Goal: Information Seeking & Learning: Learn about a topic

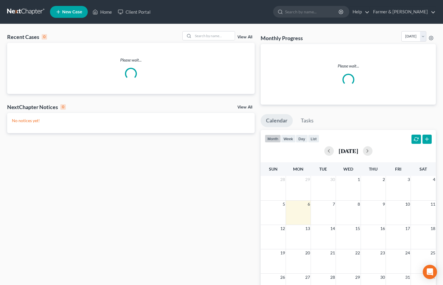
click at [217, 42] on div "Recent Cases 0 View All Please wait..." at bounding box center [131, 62] width 248 height 63
click at [223, 38] on input "search" at bounding box center [214, 36] width 42 height 9
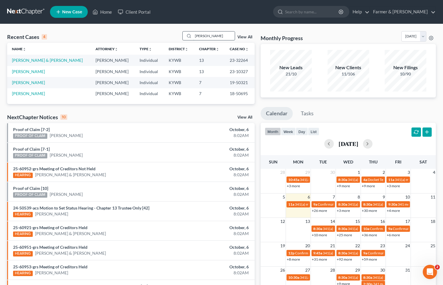
type input "[PERSON_NAME]"
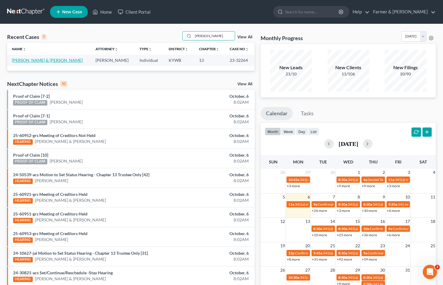
click at [45, 62] on link "[PERSON_NAME] & [PERSON_NAME]" at bounding box center [47, 60] width 71 height 5
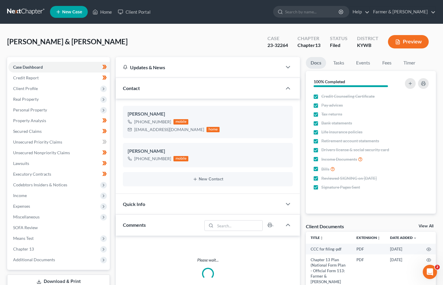
scroll to position [145, 0]
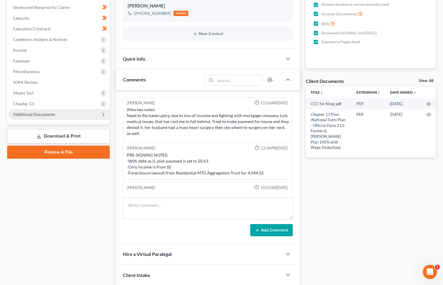
click at [49, 117] on span "Additional Documents" at bounding box center [34, 114] width 42 height 5
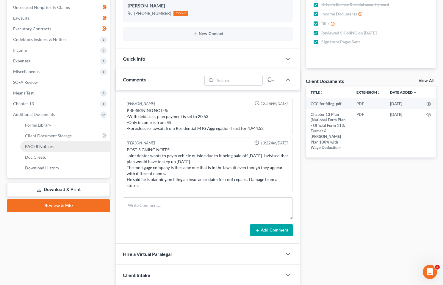
click at [61, 145] on link "PACER Notices" at bounding box center [65, 146] width 90 height 11
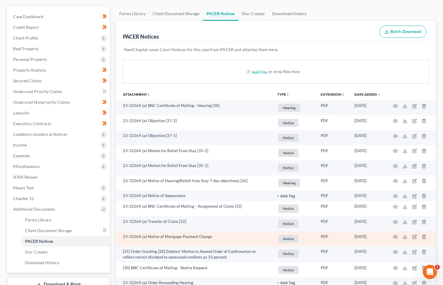
scroll to position [89, 0]
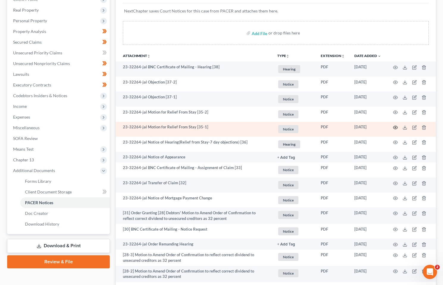
click at [396, 128] on circle "button" at bounding box center [395, 127] width 1 height 1
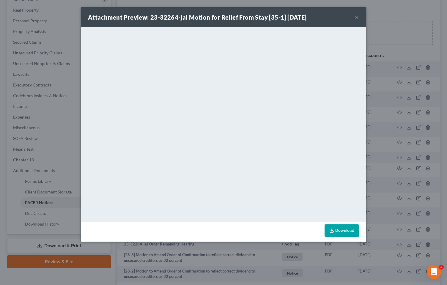
click at [355, 18] on button "×" at bounding box center [357, 17] width 4 height 7
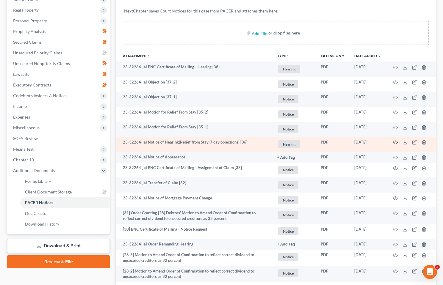
click at [396, 142] on circle "button" at bounding box center [395, 142] width 1 height 1
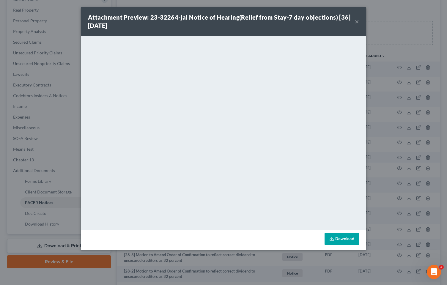
click at [357, 19] on button "×" at bounding box center [357, 21] width 4 height 7
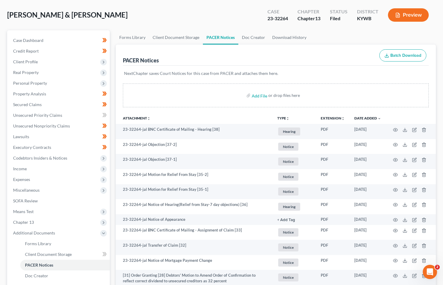
scroll to position [0, 0]
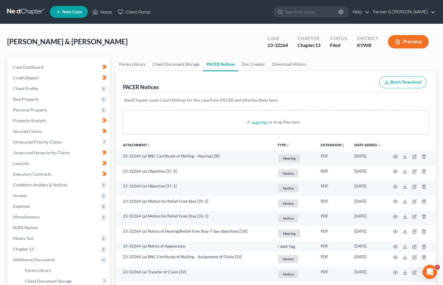
click at [19, 10] on link at bounding box center [26, 12] width 38 height 11
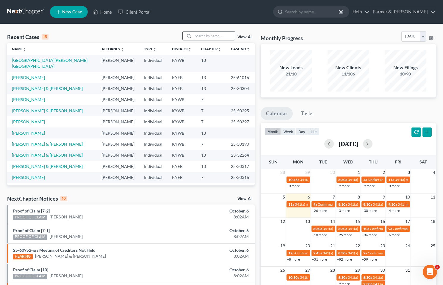
click at [212, 35] on input "search" at bounding box center [214, 36] width 42 height 9
type input "jennifer young"
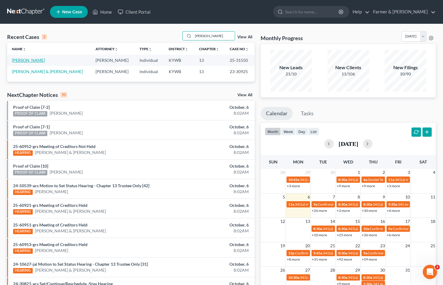
click at [32, 60] on link "Young, Jennifer" at bounding box center [28, 60] width 33 height 5
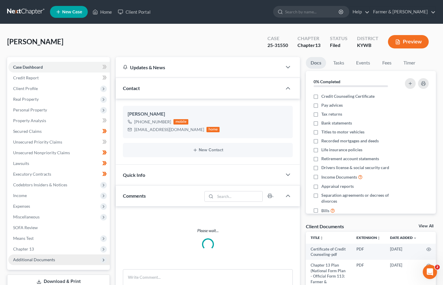
scroll to position [42, 0]
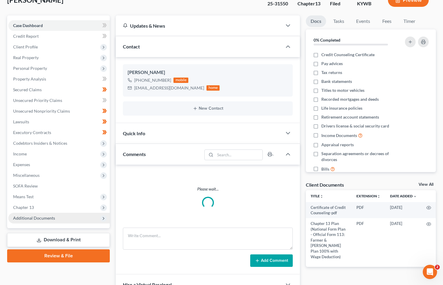
click at [38, 219] on span "Additional Documents" at bounding box center [34, 218] width 42 height 5
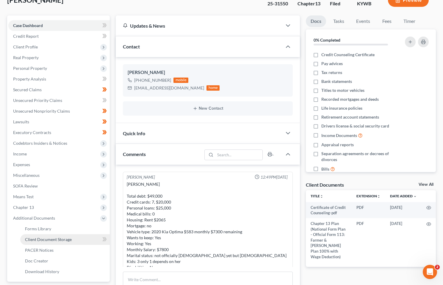
scroll to position [166, 0]
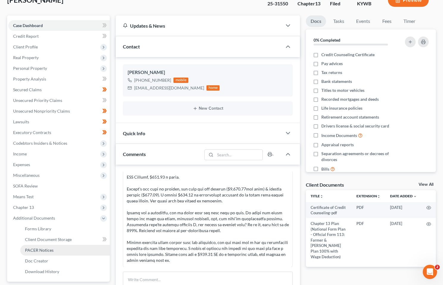
click at [49, 248] on span "PACER Notices" at bounding box center [39, 250] width 29 height 5
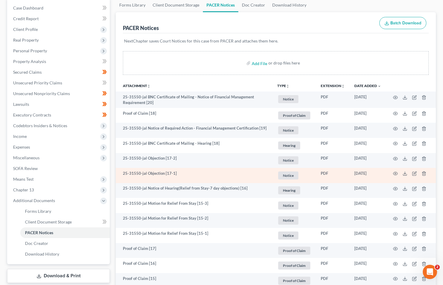
scroll to position [60, 0]
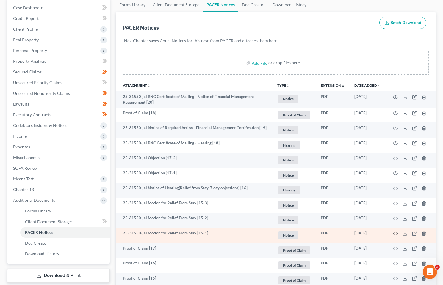
click at [394, 233] on icon "button" at bounding box center [395, 233] width 5 height 5
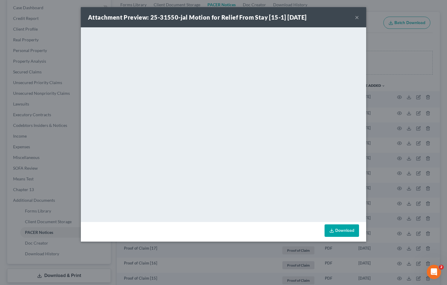
click at [358, 18] on button "×" at bounding box center [357, 17] width 4 height 7
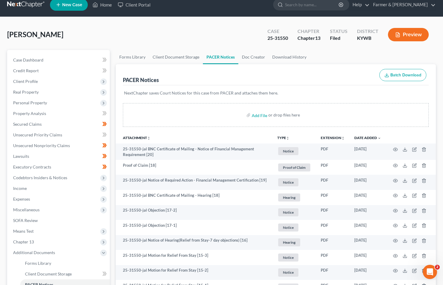
scroll to position [0, 0]
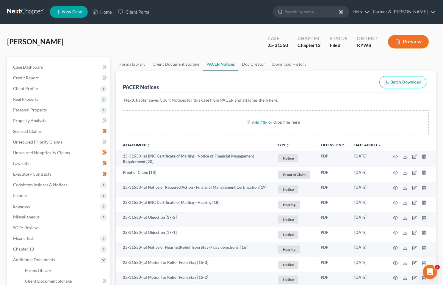
click at [32, 11] on link at bounding box center [26, 12] width 38 height 11
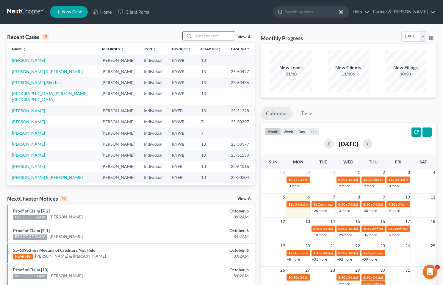
click at [217, 37] on input "search" at bounding box center [214, 36] width 42 height 9
type input "heather mcneil"
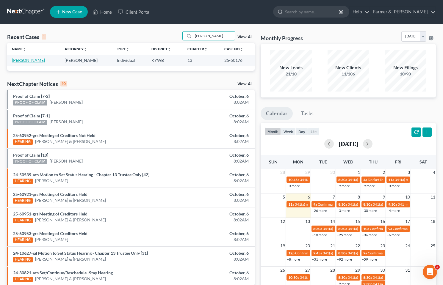
click at [27, 62] on link "[PERSON_NAME]" at bounding box center [28, 60] width 33 height 5
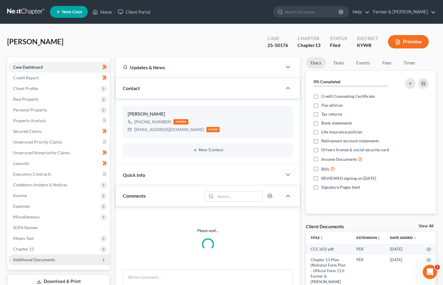
scroll to position [116, 0]
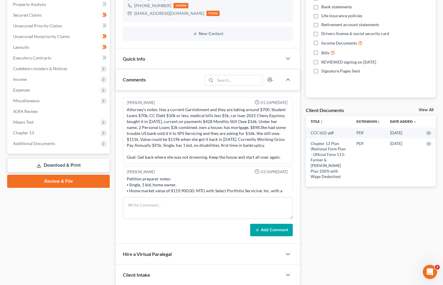
click at [30, 149] on div "Case Dashboard Payments Invoices Payments Payments Credit Report Client Profile…" at bounding box center [58, 47] width 103 height 213
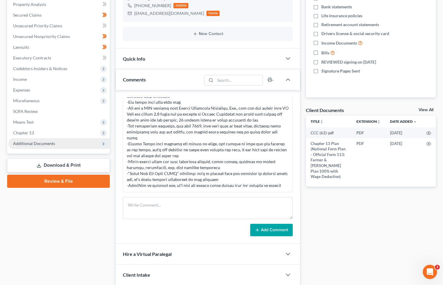
click at [30, 146] on span "Additional Documents" at bounding box center [58, 143] width 101 height 11
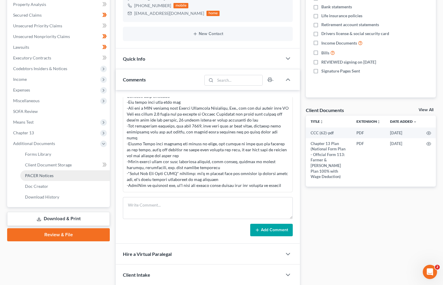
click at [41, 174] on span "PACER Notices" at bounding box center [39, 175] width 29 height 5
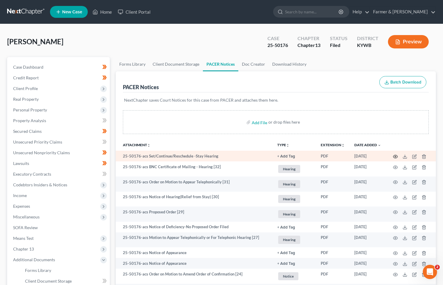
click at [395, 157] on circle "button" at bounding box center [395, 156] width 1 height 1
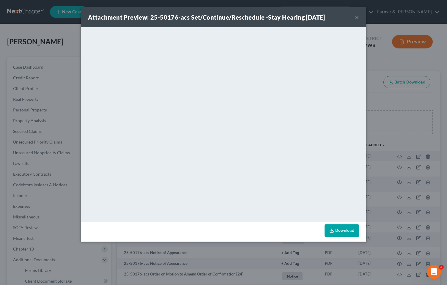
click at [357, 15] on button "×" at bounding box center [357, 17] width 4 height 7
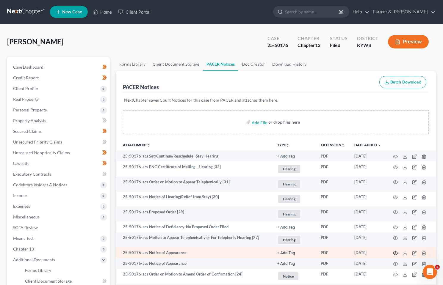
click at [395, 253] on icon "button" at bounding box center [395, 253] width 5 height 5
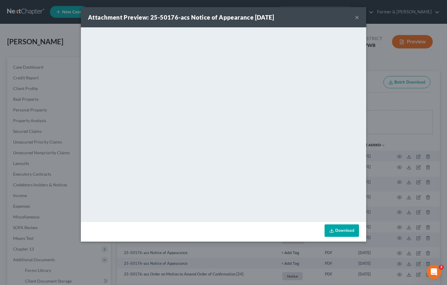
click at [357, 15] on button "×" at bounding box center [357, 17] width 4 height 7
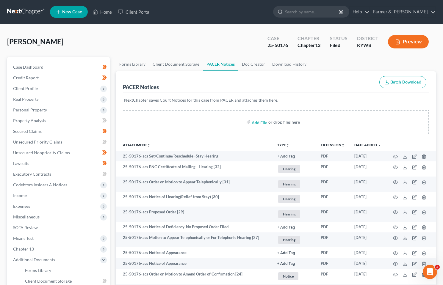
click at [30, 10] on link at bounding box center [26, 12] width 38 height 11
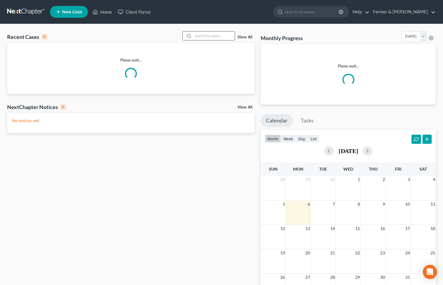
click at [217, 40] on input "search" at bounding box center [214, 36] width 42 height 9
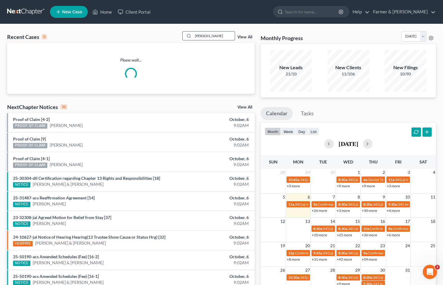
type input "victor aponte"
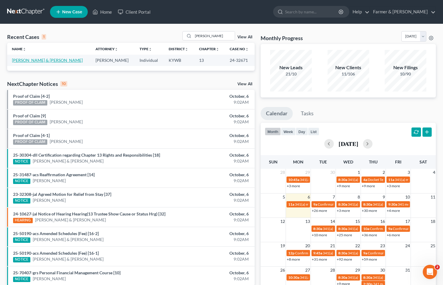
click at [29, 62] on link "Aponte, Victor & Melissa" at bounding box center [47, 60] width 71 height 5
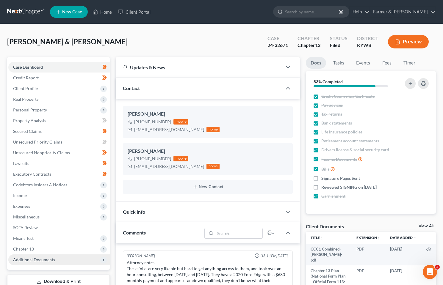
scroll to position [50, 0]
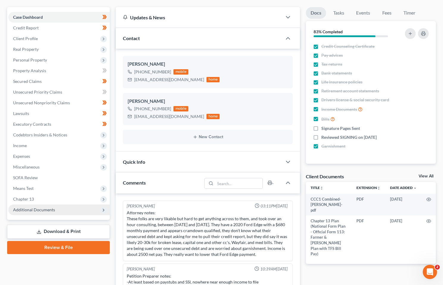
click at [29, 209] on span "Additional Documents" at bounding box center [34, 209] width 42 height 5
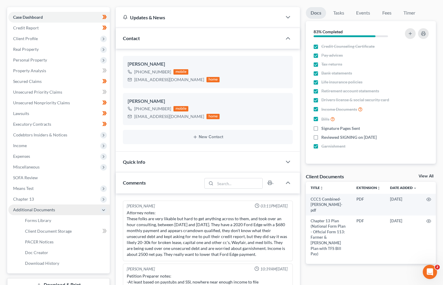
scroll to position [122, 0]
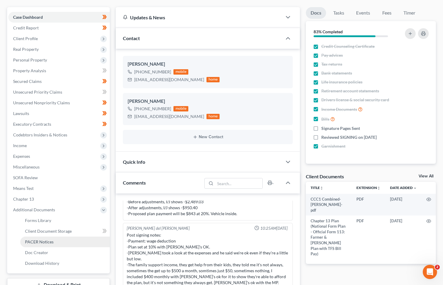
click at [44, 242] on span "PACER Notices" at bounding box center [39, 242] width 29 height 5
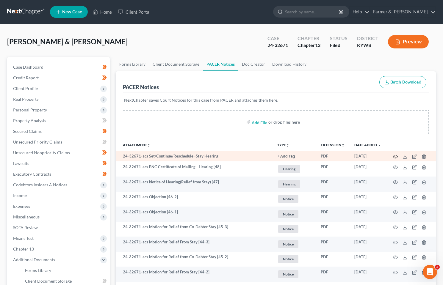
click at [394, 156] on icon "button" at bounding box center [395, 156] width 4 height 3
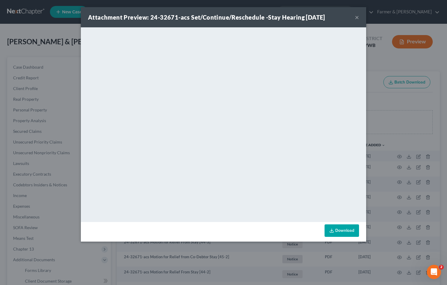
click at [356, 16] on button "×" at bounding box center [357, 17] width 4 height 7
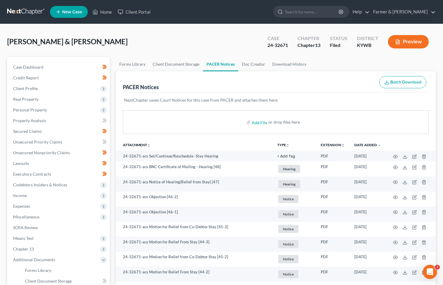
click at [13, 9] on link at bounding box center [26, 12] width 38 height 11
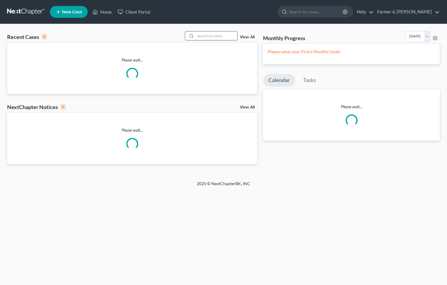
click at [209, 38] on input "search" at bounding box center [217, 36] width 42 height 9
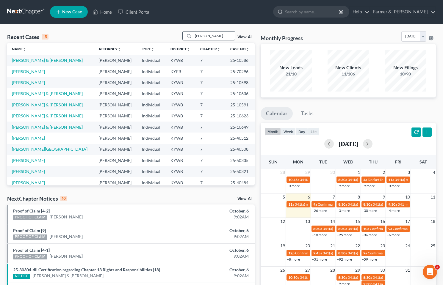
click at [204, 36] on input "jospeh ford" at bounding box center [214, 36] width 42 height 9
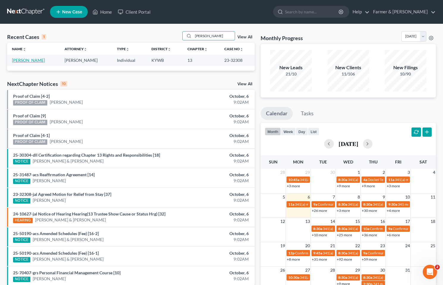
type input "joseph ford"
click at [28, 61] on link "[PERSON_NAME]" at bounding box center [28, 60] width 33 height 5
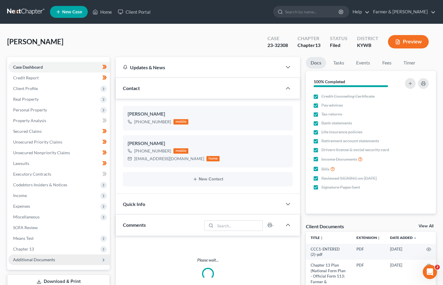
scroll to position [42, 0]
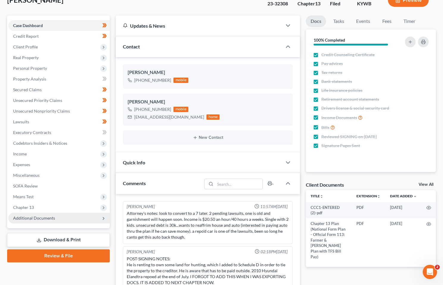
click at [45, 215] on span "Additional Documents" at bounding box center [58, 218] width 101 height 11
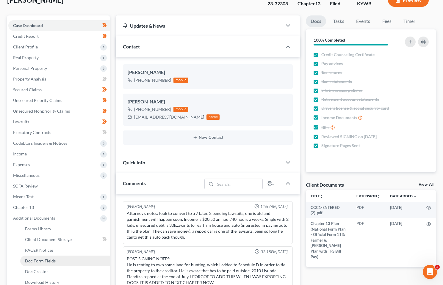
scroll to position [11, 0]
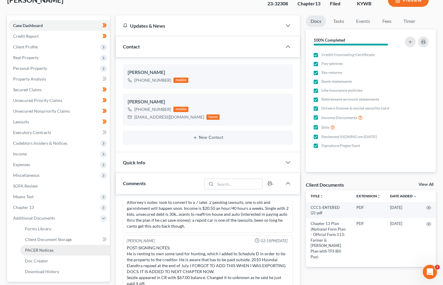
click at [49, 253] on link "PACER Notices" at bounding box center [65, 250] width 90 height 11
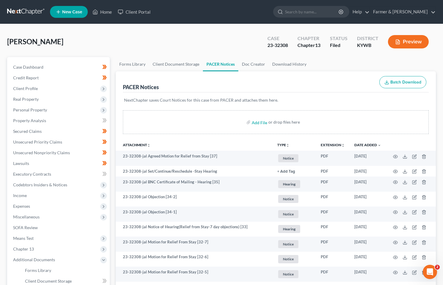
click at [20, 13] on link at bounding box center [26, 12] width 38 height 11
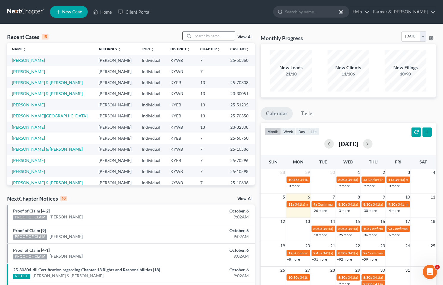
click at [212, 37] on input "search" at bounding box center [214, 36] width 42 height 9
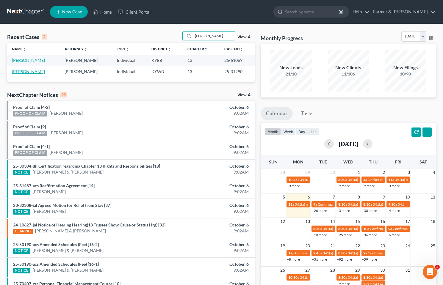
type input "[PERSON_NAME]"
click at [21, 72] on link "[PERSON_NAME]" at bounding box center [28, 71] width 33 height 5
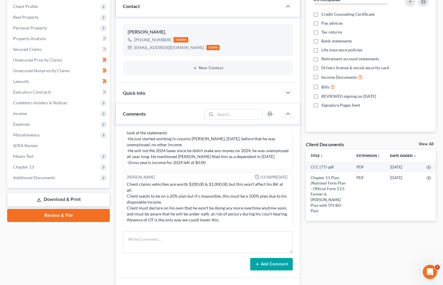
scroll to position [149, 0]
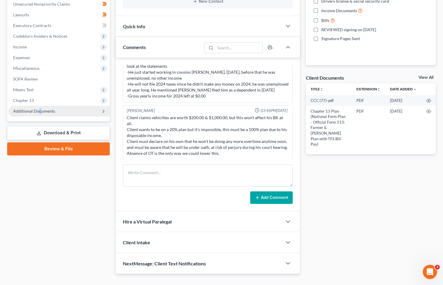
click at [39, 112] on span "Additional Documents" at bounding box center [34, 111] width 42 height 5
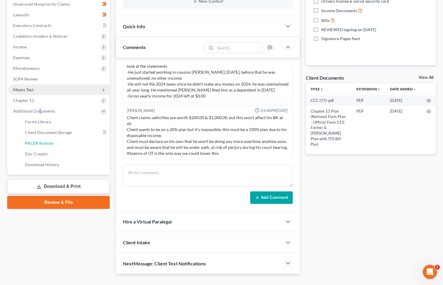
click at [33, 145] on span "PACER Notices" at bounding box center [39, 143] width 29 height 5
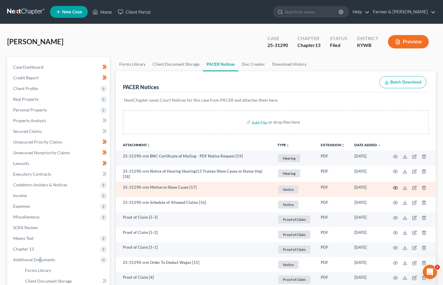
click at [395, 186] on icon "button" at bounding box center [395, 188] width 5 height 5
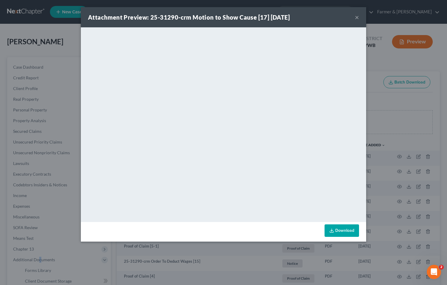
click at [358, 15] on button "×" at bounding box center [357, 17] width 4 height 7
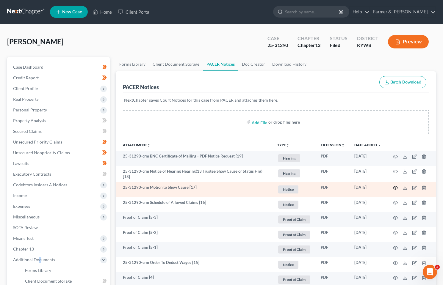
click at [394, 189] on icon "button" at bounding box center [395, 188] width 5 height 5
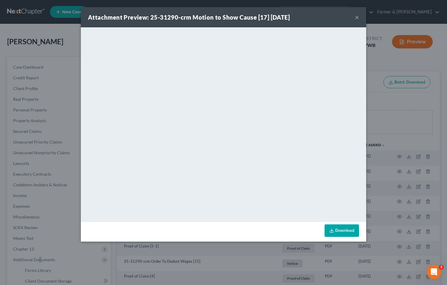
drag, startPoint x: 356, startPoint y: 18, endPoint x: 423, endPoint y: 43, distance: 71.5
click at [356, 18] on button "×" at bounding box center [357, 17] width 4 height 7
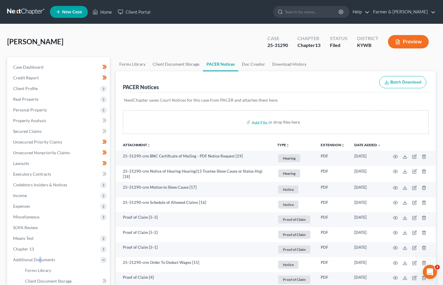
click at [27, 11] on link at bounding box center [26, 12] width 38 height 11
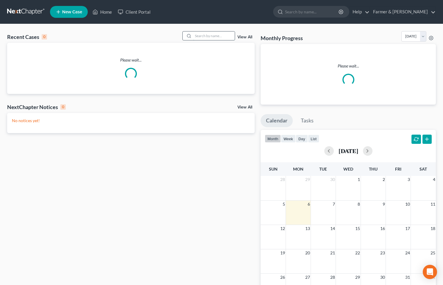
click at [201, 33] on input "search" at bounding box center [214, 36] width 42 height 9
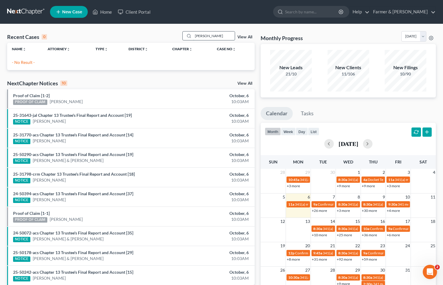
click at [199, 37] on input "[PERSON_NAME]" at bounding box center [214, 36] width 42 height 9
type input "[PERSON_NAME]"
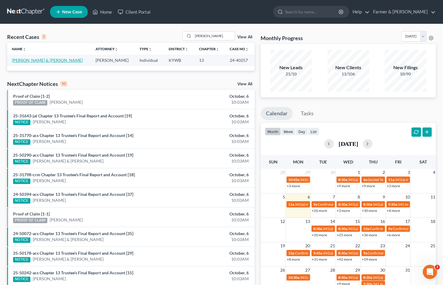
click at [29, 60] on link "[PERSON_NAME] & [PERSON_NAME]" at bounding box center [47, 60] width 71 height 5
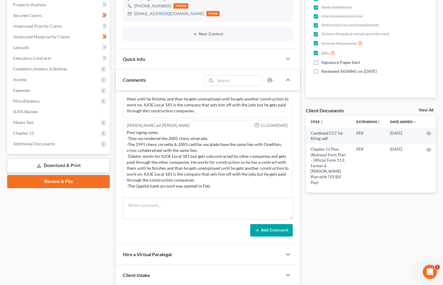
scroll to position [160, 0]
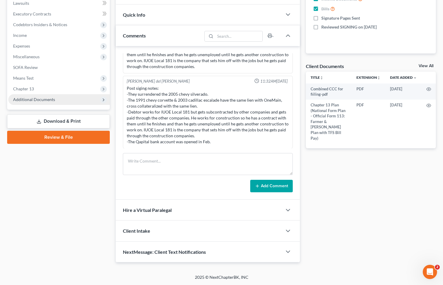
click at [27, 102] on span "Additional Documents" at bounding box center [58, 99] width 101 height 11
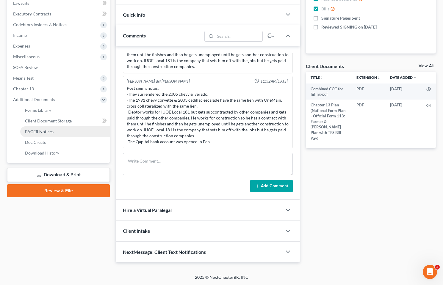
click at [38, 128] on link "PACER Notices" at bounding box center [65, 131] width 90 height 11
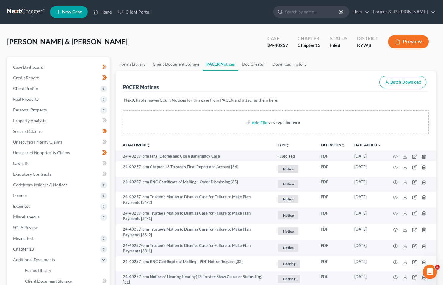
click at [7, 16] on link at bounding box center [26, 12] width 38 height 11
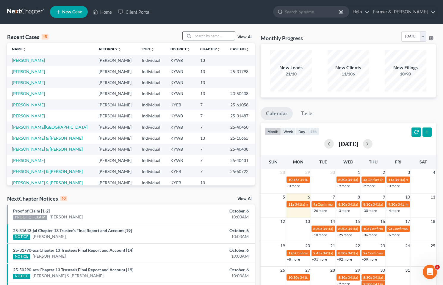
click at [225, 37] on input "search" at bounding box center [214, 36] width 42 height 9
type input "[PERSON_NAME]"
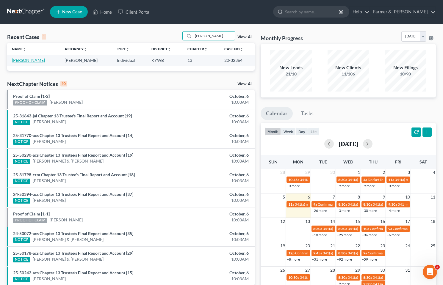
drag, startPoint x: 29, startPoint y: 57, endPoint x: 29, endPoint y: 60, distance: 3.6
click at [29, 57] on td "[PERSON_NAME]" at bounding box center [33, 60] width 53 height 11
click at [28, 60] on link "[PERSON_NAME]" at bounding box center [28, 60] width 33 height 5
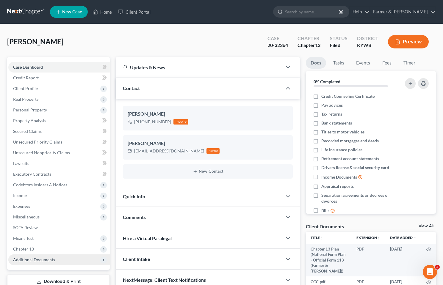
scroll to position [42, 0]
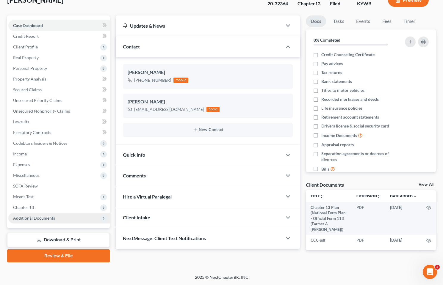
click at [43, 218] on span "Additional Documents" at bounding box center [34, 218] width 42 height 5
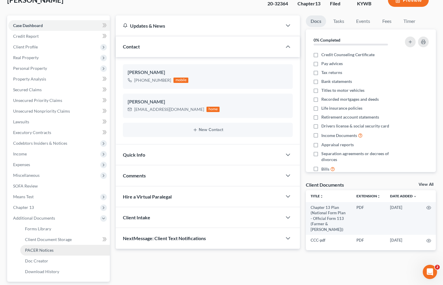
click at [57, 246] on link "PACER Notices" at bounding box center [65, 250] width 90 height 11
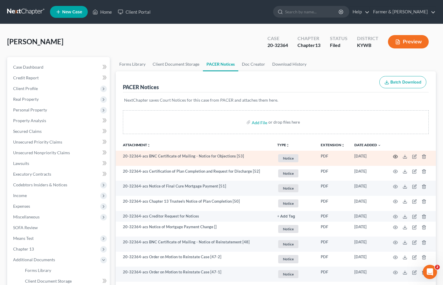
click at [394, 155] on icon "button" at bounding box center [395, 156] width 5 height 5
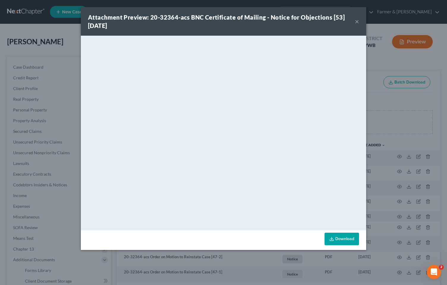
click at [358, 23] on button "×" at bounding box center [357, 21] width 4 height 7
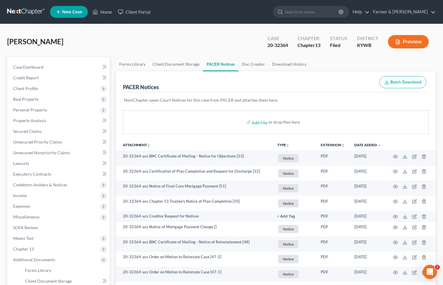
click at [22, 13] on link at bounding box center [26, 12] width 38 height 11
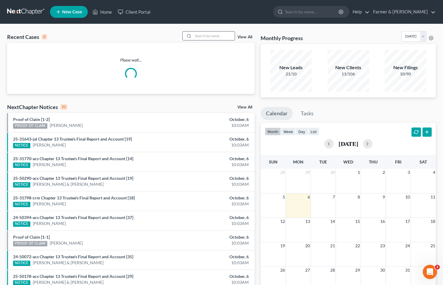
click at [212, 37] on input "search" at bounding box center [214, 36] width 42 height 9
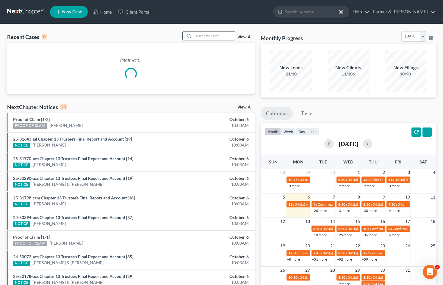
click at [212, 37] on input "search" at bounding box center [214, 36] width 42 height 9
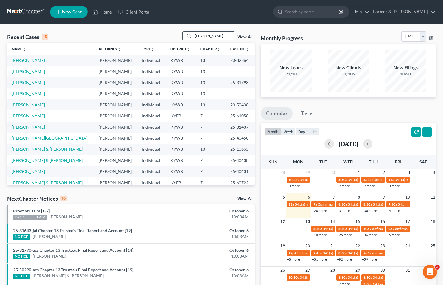
type input "brandi lane"
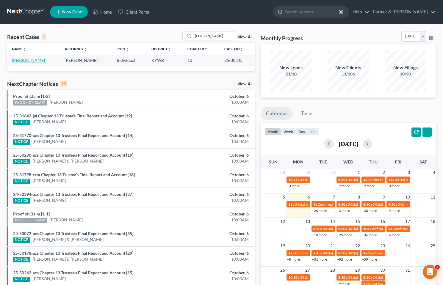
click at [16, 61] on link "[PERSON_NAME]" at bounding box center [28, 60] width 33 height 5
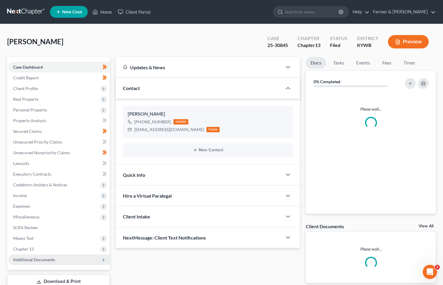
click at [35, 257] on span "Additional Documents" at bounding box center [34, 259] width 42 height 5
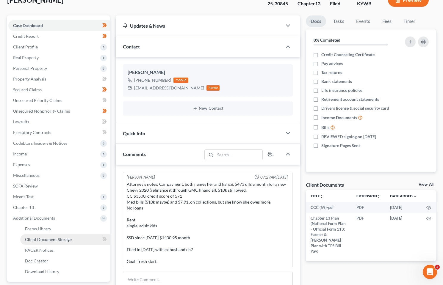
scroll to position [59, 0]
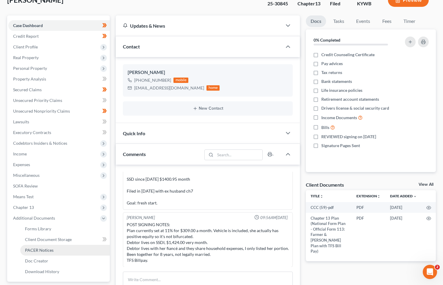
click at [42, 251] on span "PACER Notices" at bounding box center [39, 250] width 29 height 5
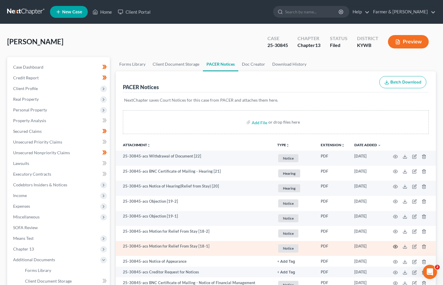
click at [397, 246] on icon "button" at bounding box center [395, 246] width 4 height 3
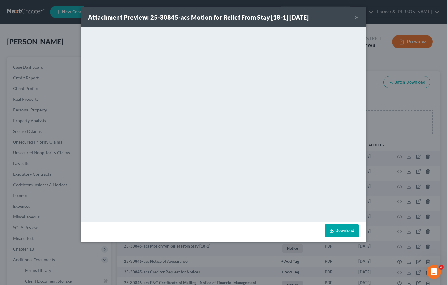
drag, startPoint x: 356, startPoint y: 16, endPoint x: 356, endPoint y: 20, distance: 4.0
click at [356, 16] on button "×" at bounding box center [357, 17] width 4 height 7
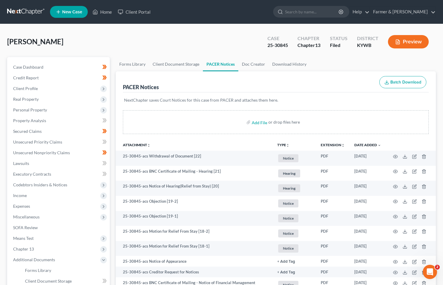
click at [25, 6] on nav "Home New Case Client Portal Farmer & Wright jorger@farmerwright.com My Account …" at bounding box center [221, 12] width 443 height 24
click at [25, 8] on link at bounding box center [26, 12] width 38 height 11
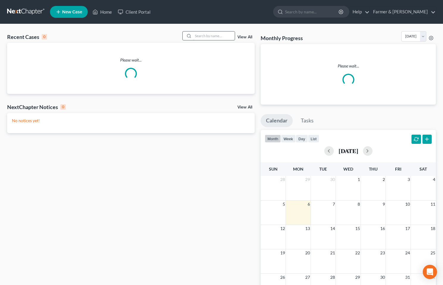
click at [211, 38] on input "search" at bounding box center [214, 36] width 42 height 9
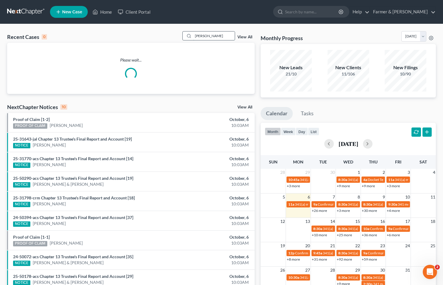
type input "[PERSON_NAME]"
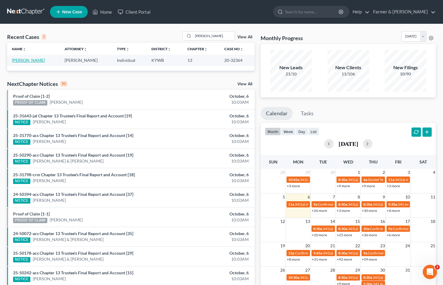
click at [24, 62] on link "[PERSON_NAME]" at bounding box center [28, 60] width 33 height 5
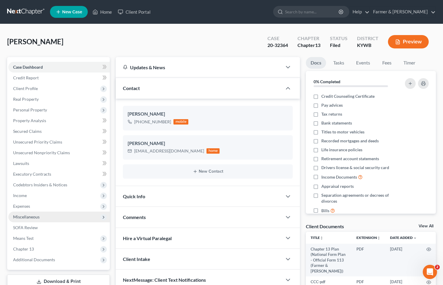
scroll to position [42, 0]
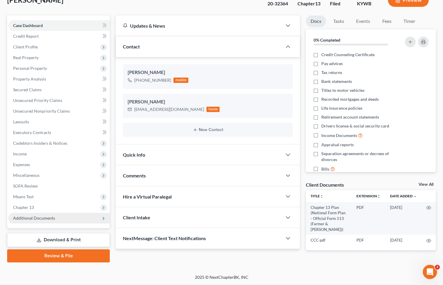
click at [24, 217] on span "Additional Documents" at bounding box center [34, 218] width 42 height 5
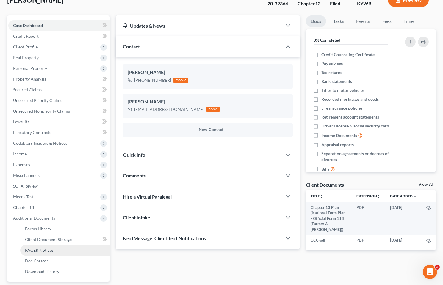
click at [47, 250] on span "PACER Notices" at bounding box center [39, 250] width 29 height 5
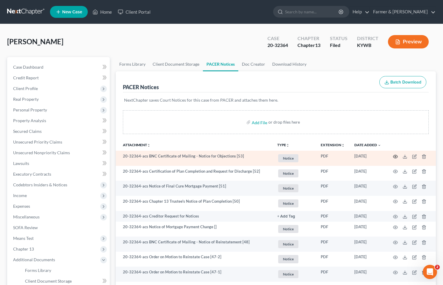
click at [394, 158] on icon "button" at bounding box center [395, 156] width 5 height 5
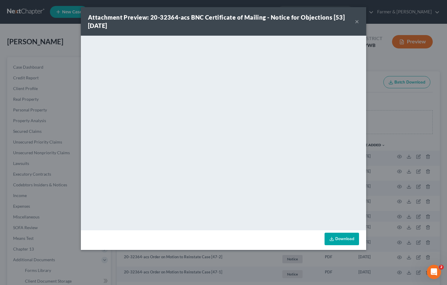
drag, startPoint x: 359, startPoint y: 23, endPoint x: 240, endPoint y: 23, distance: 119.0
click at [358, 23] on button "×" at bounding box center [357, 21] width 4 height 7
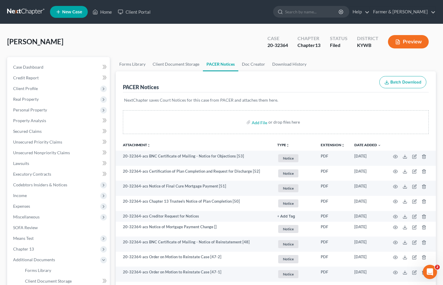
click at [17, 8] on link at bounding box center [26, 12] width 38 height 11
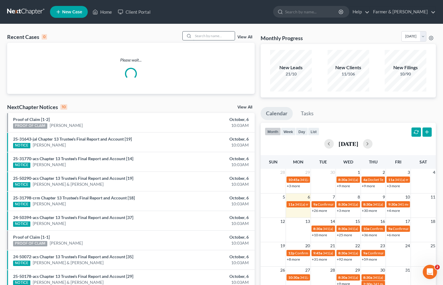
click at [209, 32] on input "search" at bounding box center [214, 36] width 42 height 9
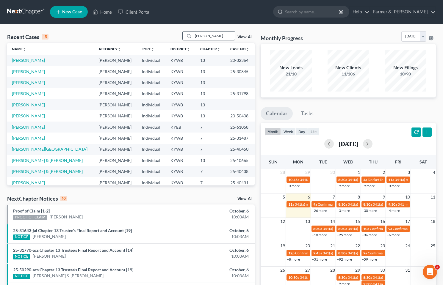
type input "theresa mccoy"
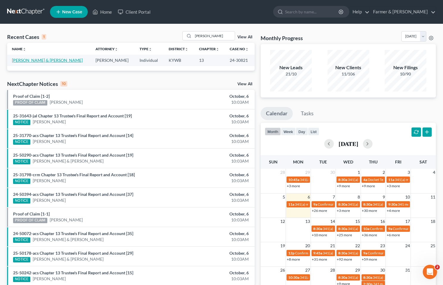
click at [31, 62] on link "[PERSON_NAME] & [PERSON_NAME]" at bounding box center [47, 60] width 71 height 5
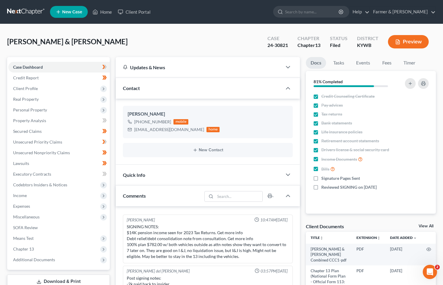
scroll to position [119, 0]
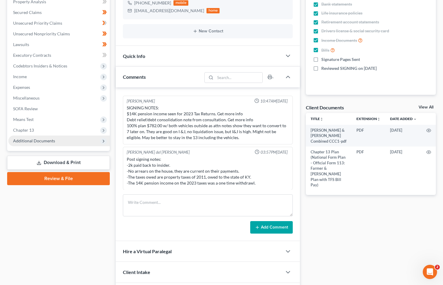
click at [36, 142] on span "Additional Documents" at bounding box center [34, 140] width 42 height 5
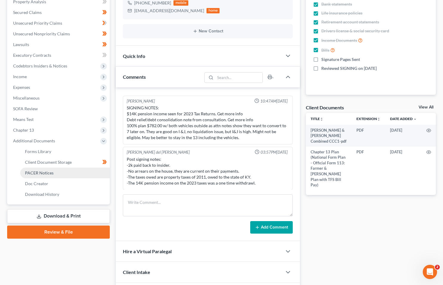
click at [49, 175] on span "PACER Notices" at bounding box center [39, 172] width 29 height 5
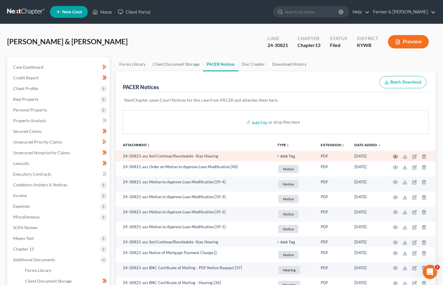
click at [394, 155] on icon "button" at bounding box center [395, 156] width 5 height 5
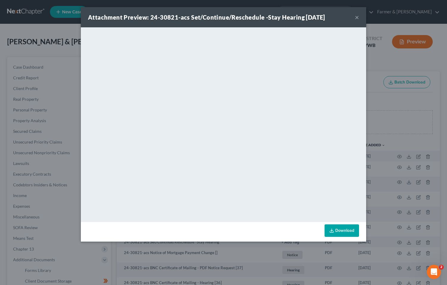
click at [356, 17] on button "×" at bounding box center [357, 17] width 4 height 7
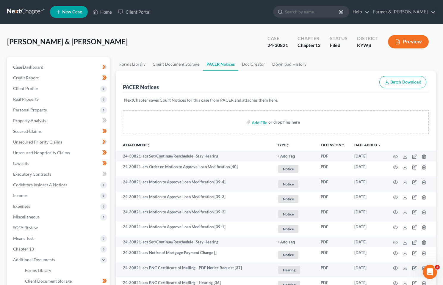
click at [28, 9] on link at bounding box center [26, 12] width 38 height 11
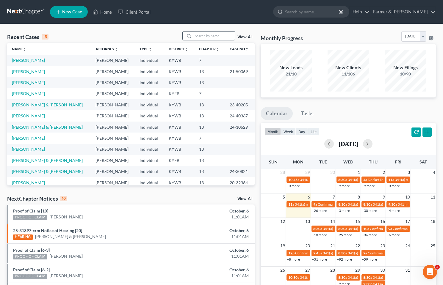
click at [228, 37] on input "search" at bounding box center [214, 36] width 42 height 9
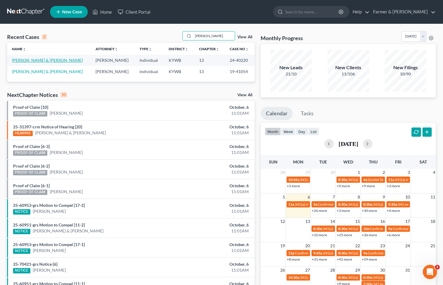
type input "[PERSON_NAME]"
click at [31, 60] on link "[PERSON_NAME] & [PERSON_NAME]" at bounding box center [47, 60] width 71 height 5
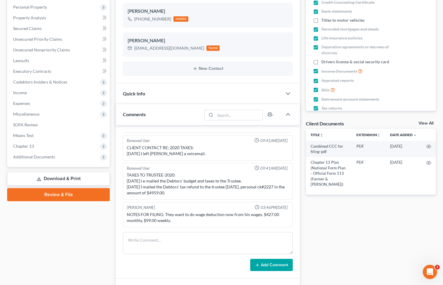
scroll to position [149, 0]
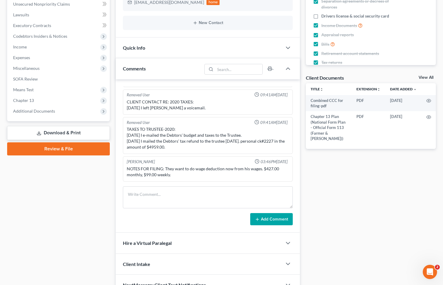
click at [33, 117] on div "Case Dashboard Payments Invoices Payments Payments Credit Report Client Profile…" at bounding box center [58, 14] width 103 height 213
click at [34, 111] on span "Additional Documents" at bounding box center [34, 111] width 42 height 5
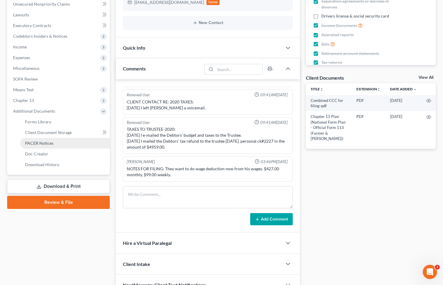
click at [43, 142] on span "PACER Notices" at bounding box center [39, 143] width 29 height 5
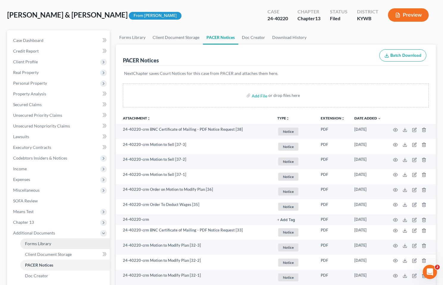
scroll to position [60, 0]
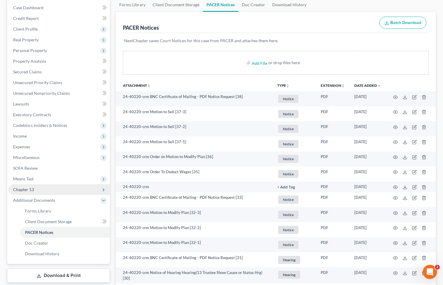
click at [21, 188] on span "Chapter 13" at bounding box center [23, 189] width 21 height 5
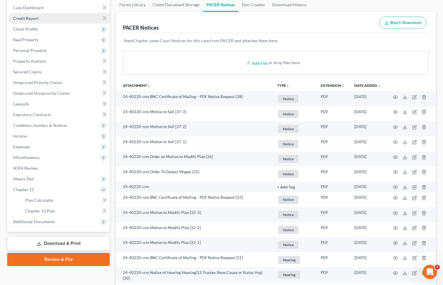
click at [33, 22] on link "Credit Report" at bounding box center [58, 18] width 101 height 11
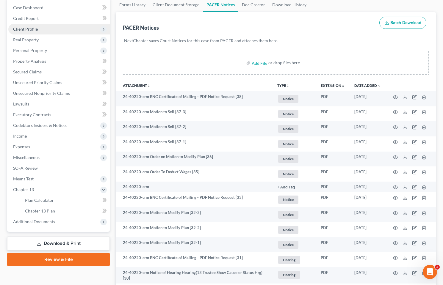
click at [32, 30] on span "Client Profile" at bounding box center [25, 28] width 25 height 5
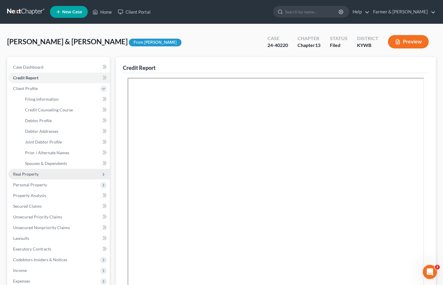
click at [26, 176] on span "Real Property" at bounding box center [26, 174] width 26 height 5
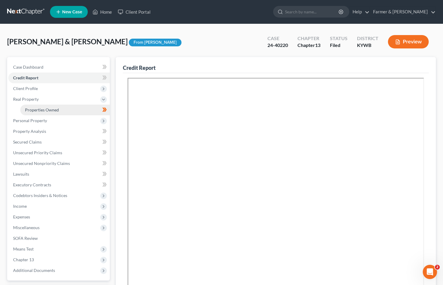
click at [44, 109] on span "Properties Owned" at bounding box center [42, 109] width 34 height 5
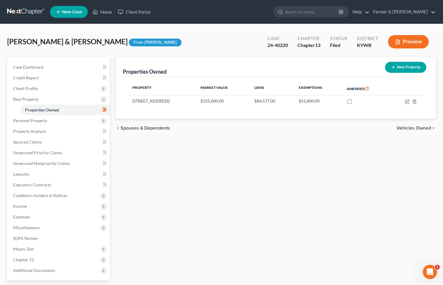
click at [22, 11] on link at bounding box center [26, 12] width 38 height 11
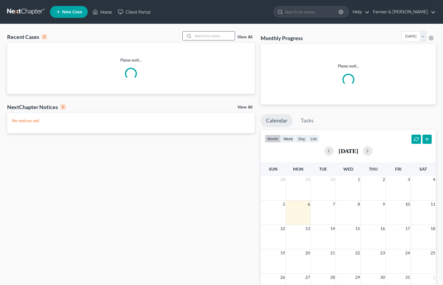
click at [213, 39] on input "search" at bounding box center [214, 36] width 42 height 9
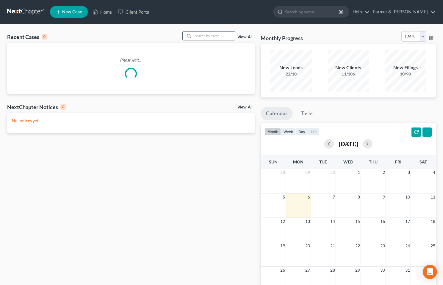
paste input "20-50556"
type input "20-50556"
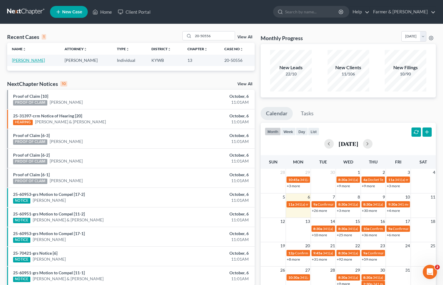
click at [32, 59] on link "Spears, Regina" at bounding box center [28, 60] width 33 height 5
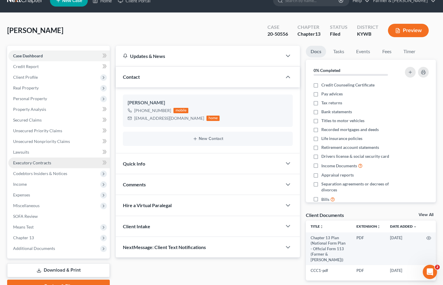
scroll to position [30, 0]
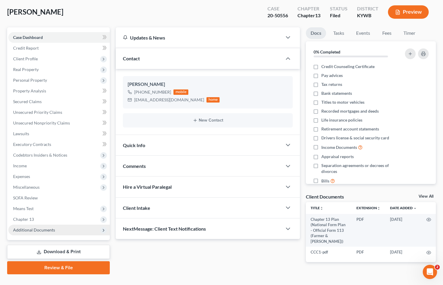
click at [34, 229] on span "Additional Documents" at bounding box center [34, 230] width 42 height 5
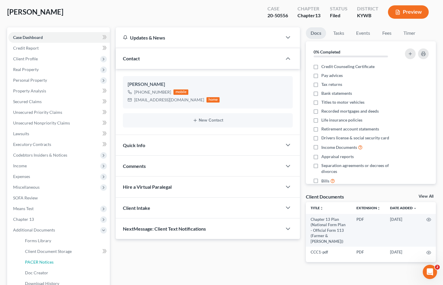
click at [51, 264] on span "PACER Notices" at bounding box center [39, 262] width 29 height 5
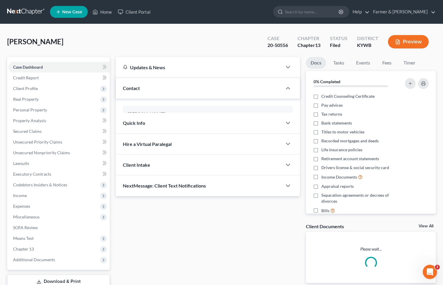
scroll to position [30, 0]
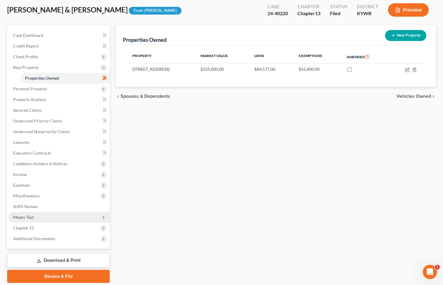
scroll to position [52, 0]
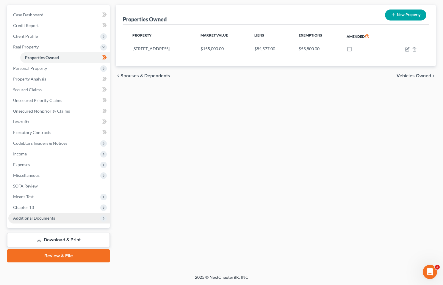
click at [32, 220] on span "Additional Documents" at bounding box center [34, 218] width 42 height 5
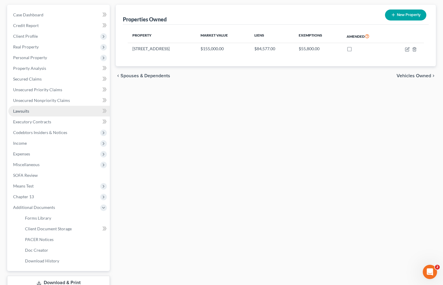
scroll to position [23, 0]
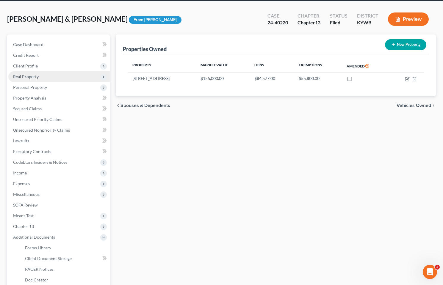
click at [21, 77] on span "Real Property" at bounding box center [26, 76] width 26 height 5
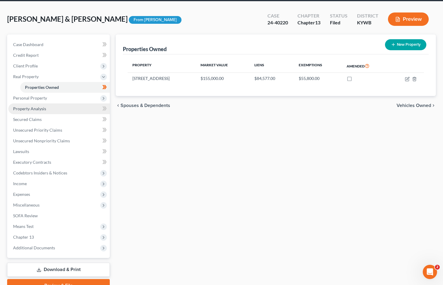
click at [27, 109] on span "Property Analysis" at bounding box center [29, 108] width 33 height 5
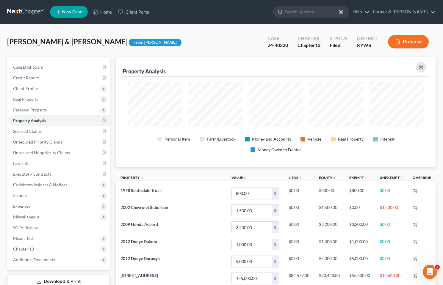
click at [23, 13] on link at bounding box center [26, 12] width 38 height 11
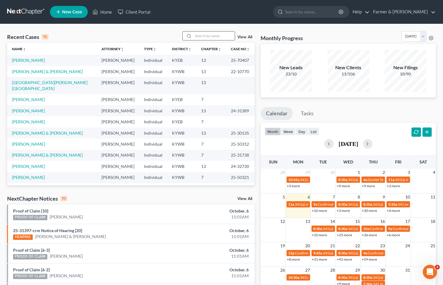
click at [216, 37] on input "search" at bounding box center [214, 36] width 42 height 9
type input "[PERSON_NAME]"
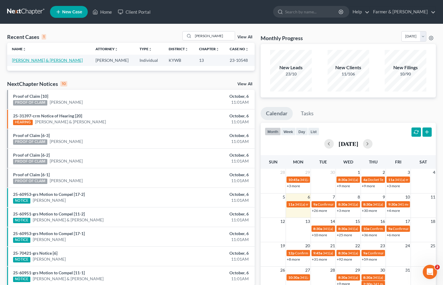
click at [26, 59] on link "[PERSON_NAME] & [PERSON_NAME]" at bounding box center [47, 60] width 71 height 5
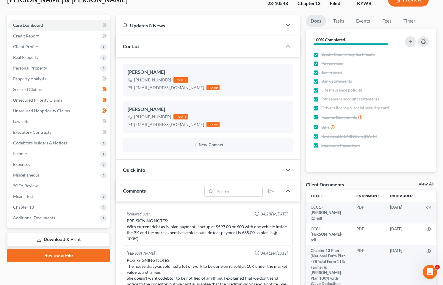
scroll to position [60, 0]
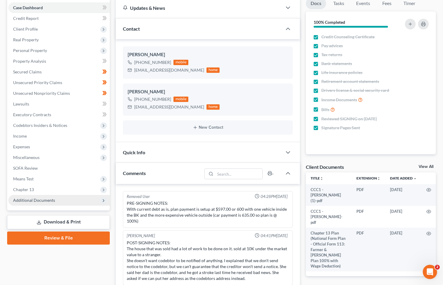
click at [29, 199] on span "Additional Documents" at bounding box center [34, 200] width 42 height 5
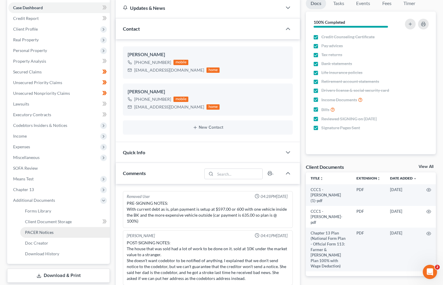
click at [36, 230] on span "PACER Notices" at bounding box center [39, 232] width 29 height 5
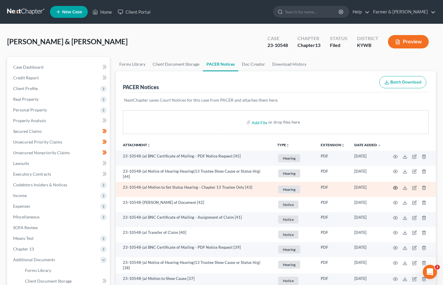
click at [397, 186] on icon "button" at bounding box center [395, 187] width 4 height 3
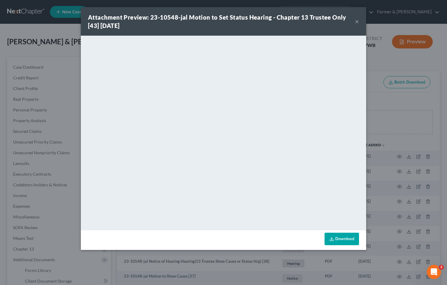
click at [358, 20] on button "×" at bounding box center [357, 21] width 4 height 7
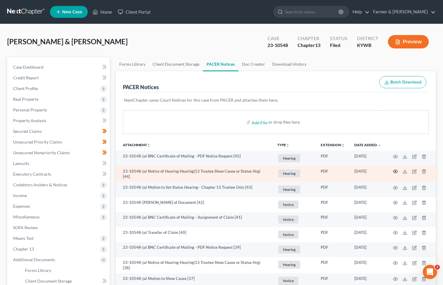
click at [393, 172] on icon "button" at bounding box center [395, 171] width 4 height 3
